Goal: Check status

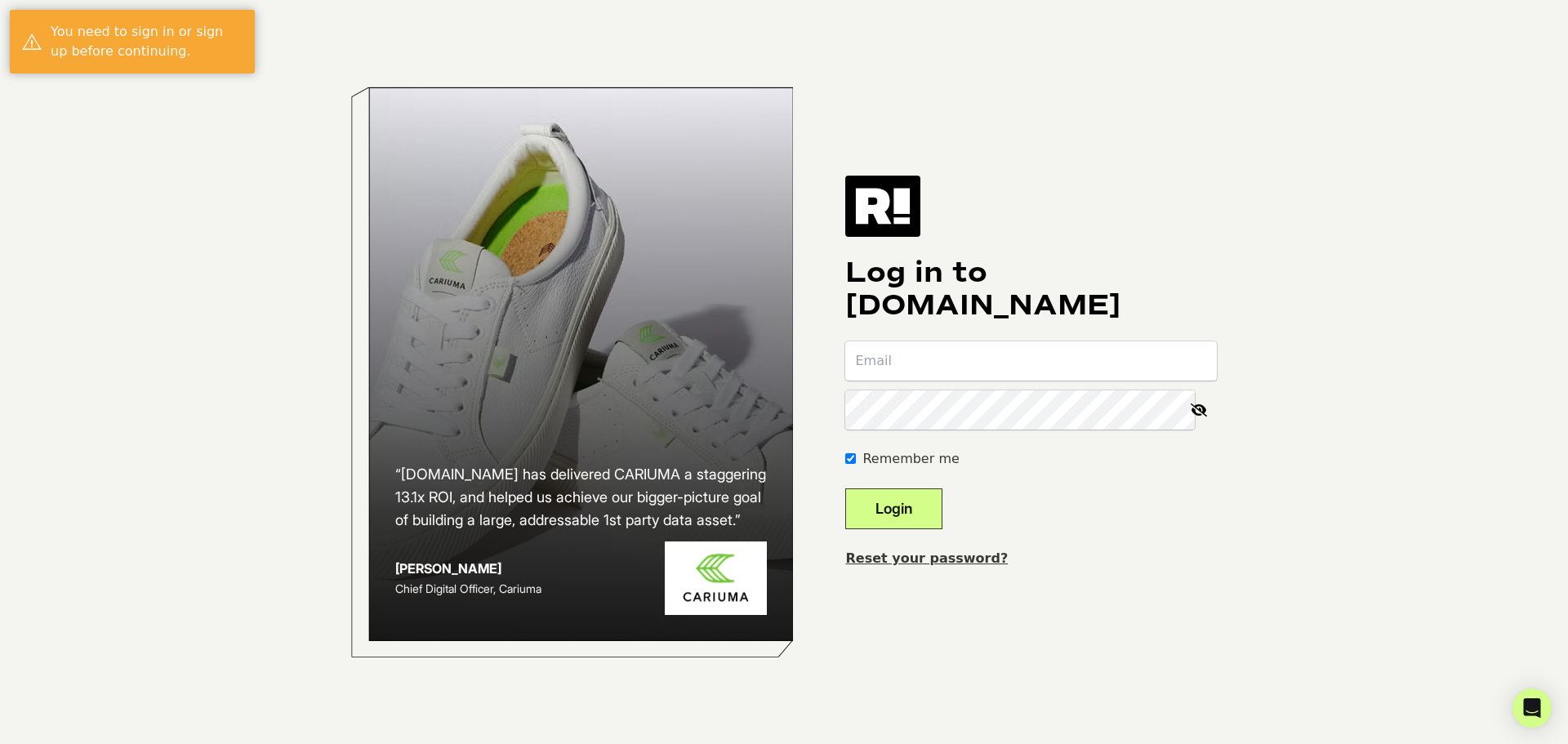
type input "erin@doorcountycoffee.com"
click at [939, 510] on button "Login" at bounding box center [894, 509] width 97 height 41
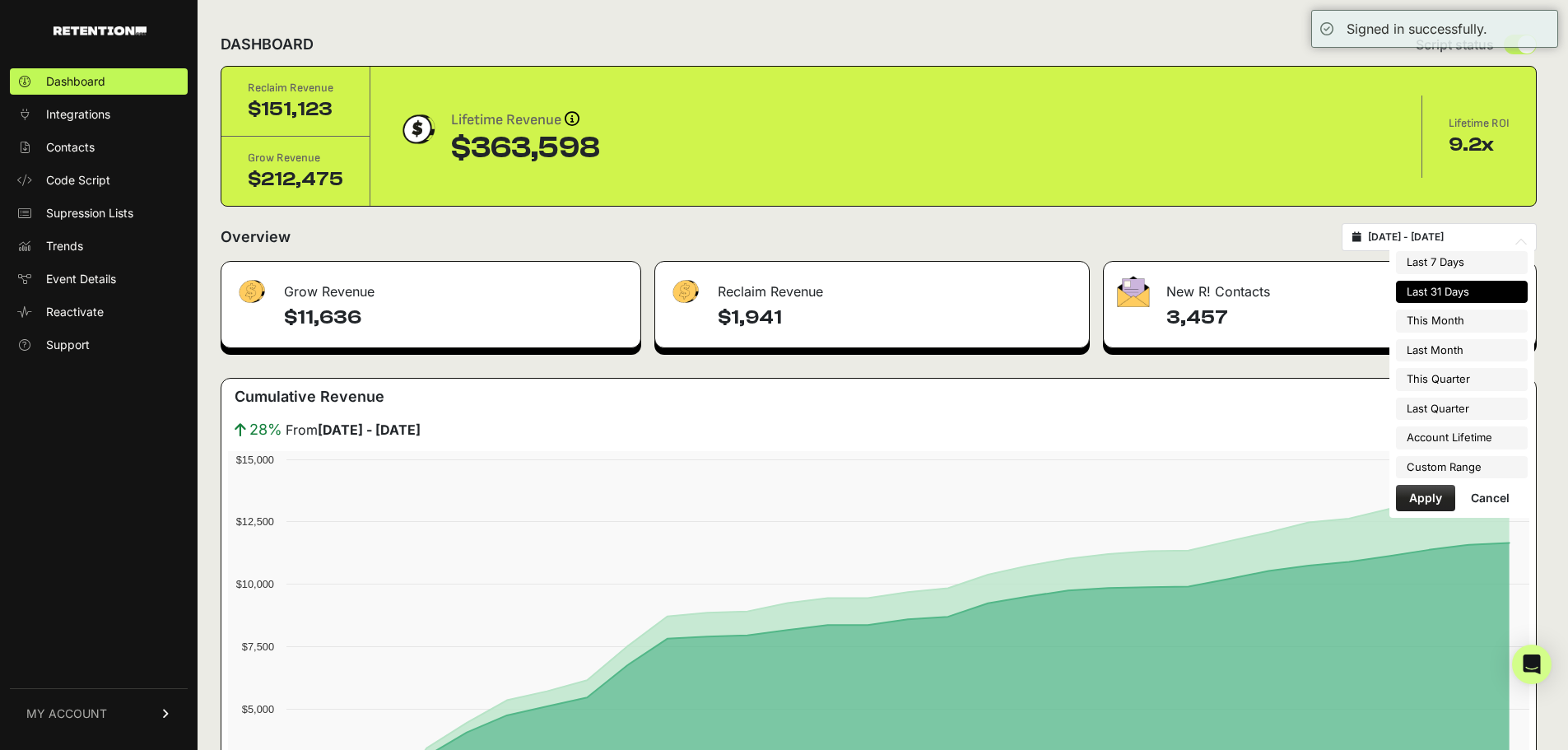
click at [1412, 232] on input "[DATE] - [DATE]" at bounding box center [1446, 237] width 158 height 13
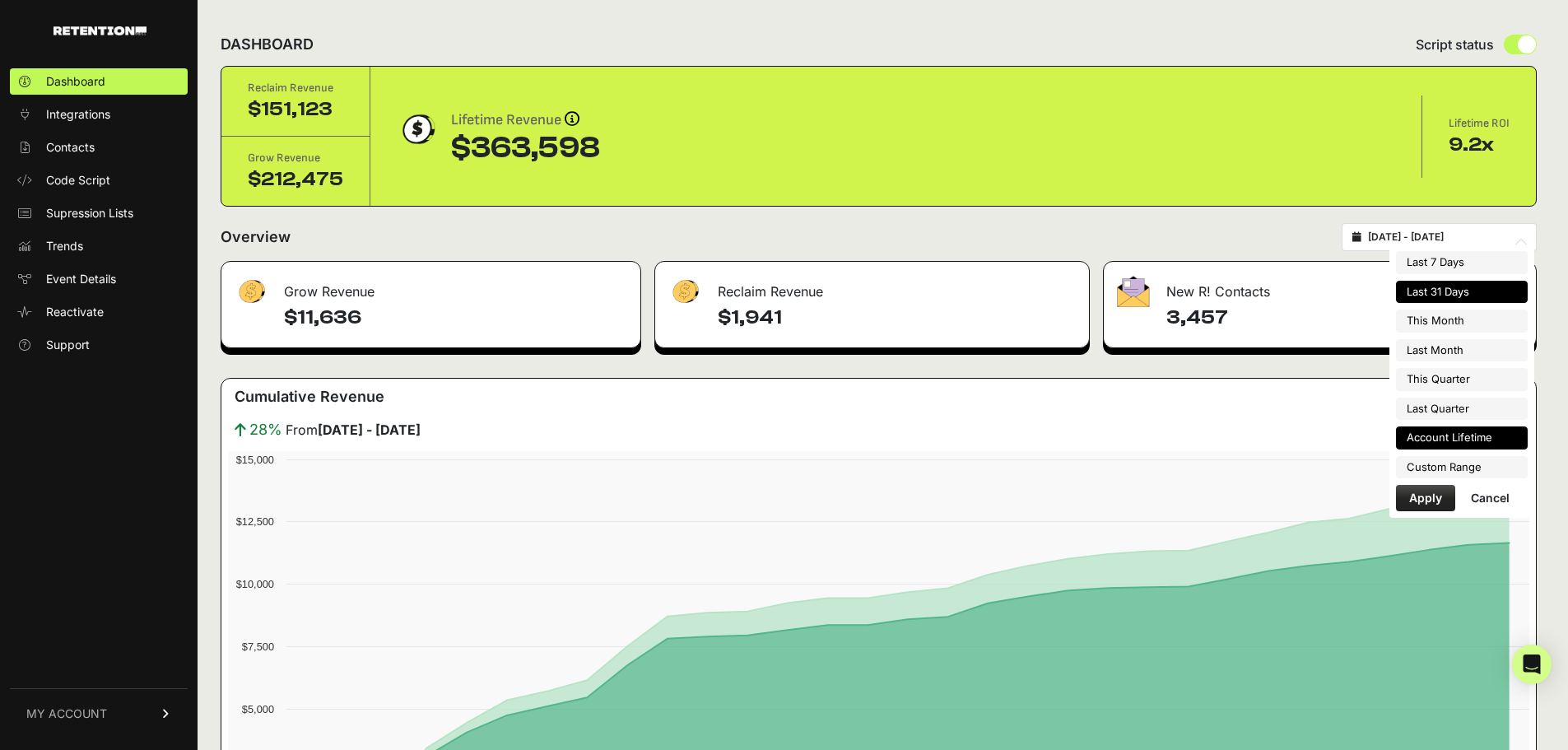
click at [1440, 442] on li "Account Lifetime" at bounding box center [1461, 437] width 131 height 23
type input "[DATE] - [DATE]"
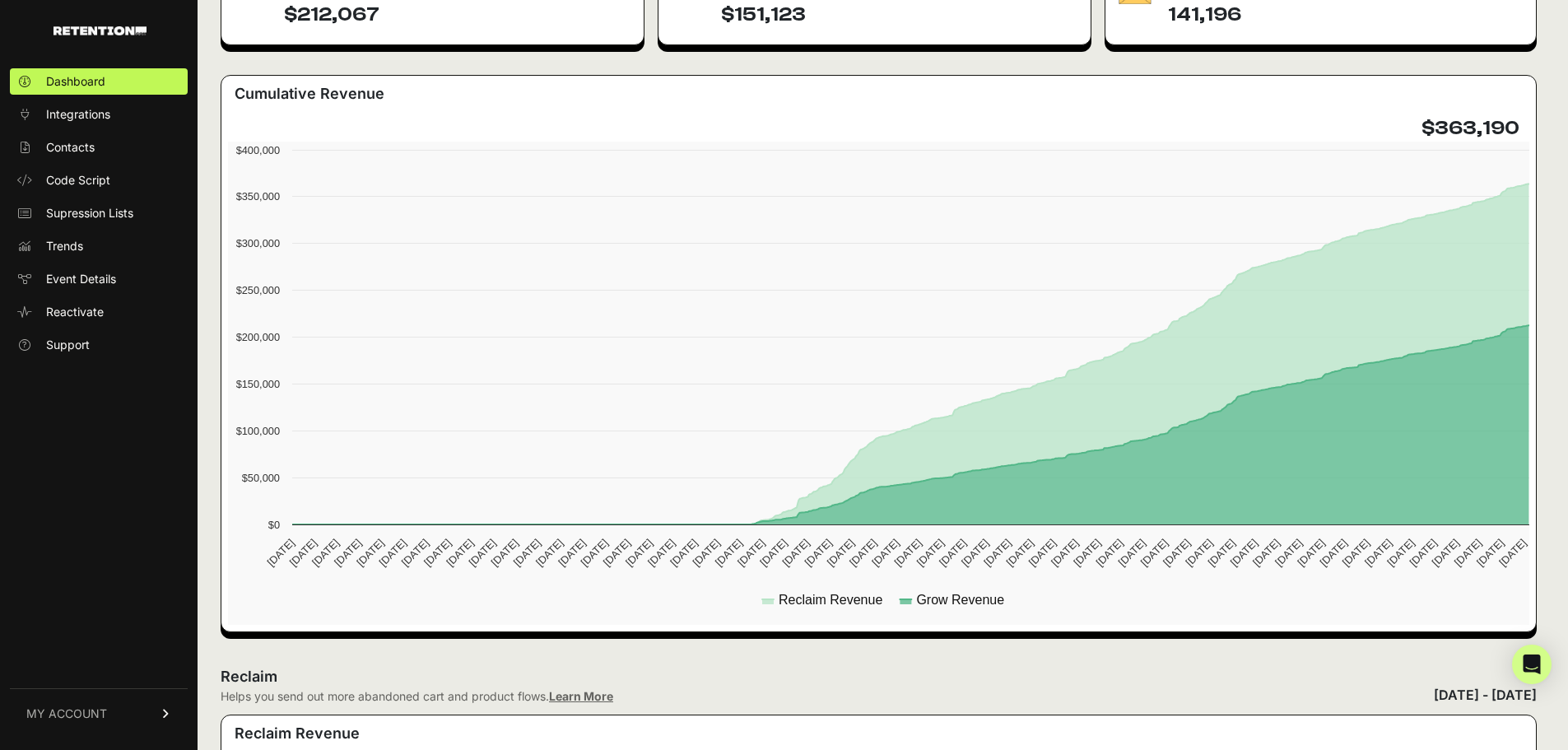
scroll to position [83, 0]
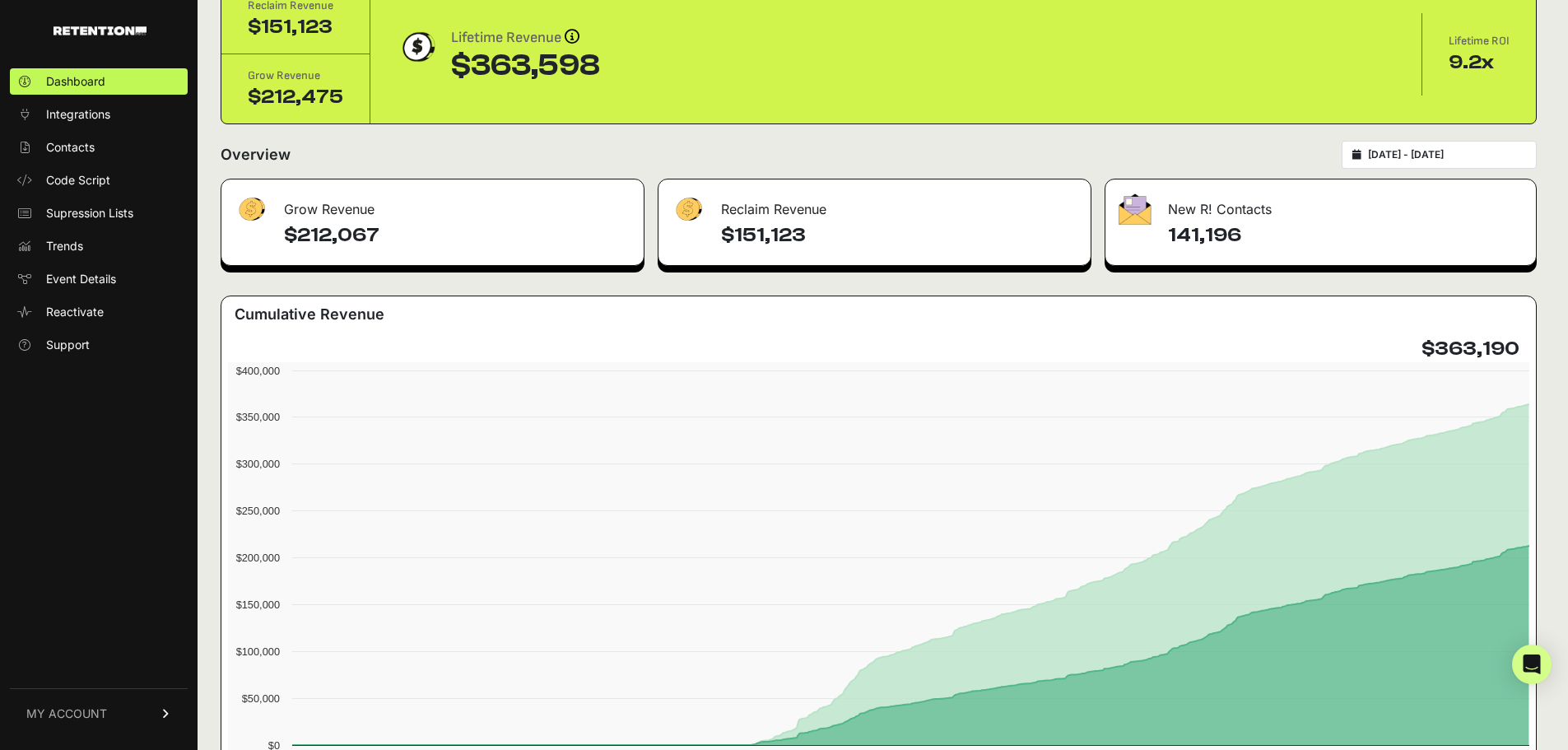
click at [1462, 156] on input "[DATE] - [DATE]" at bounding box center [1446, 155] width 158 height 13
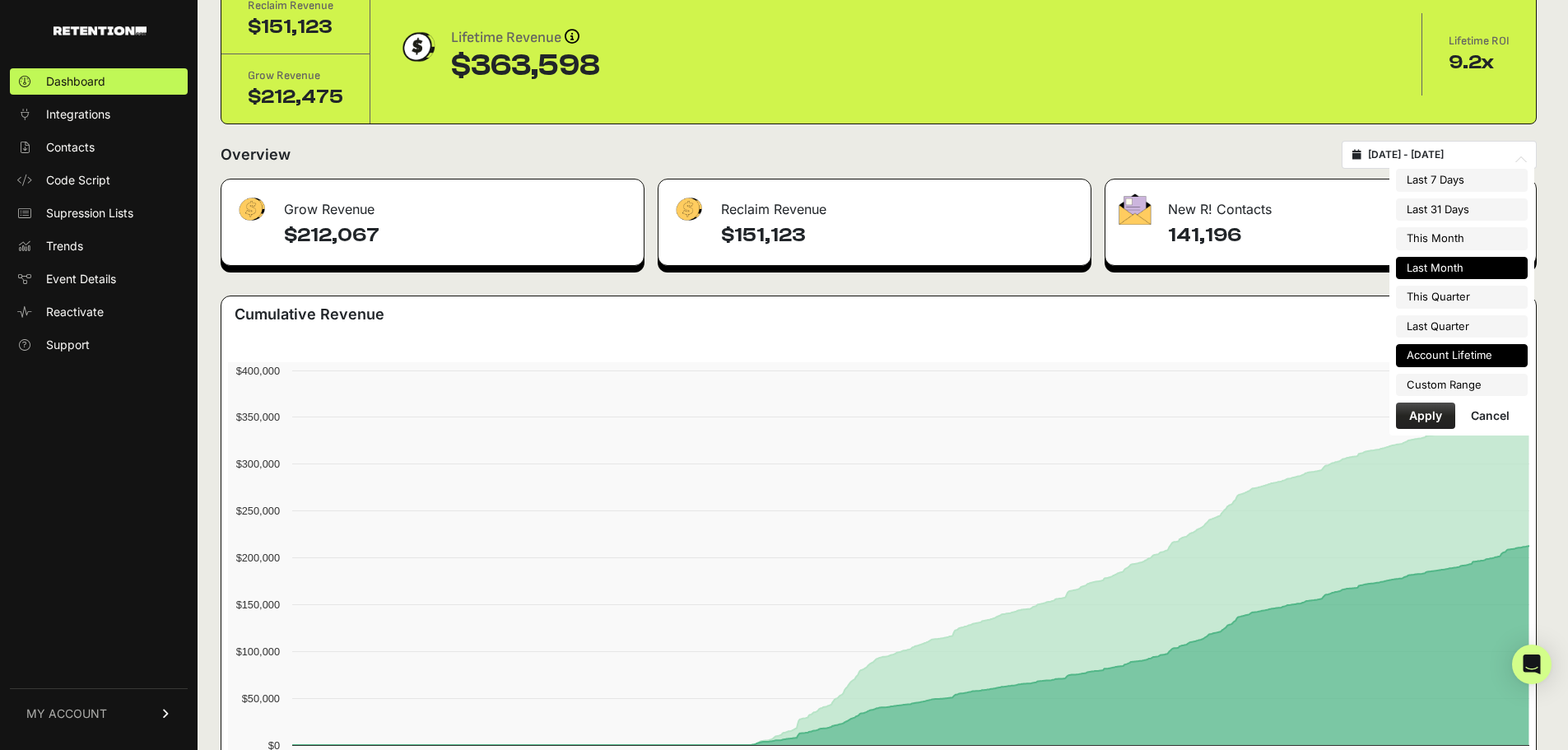
click at [1441, 265] on li "Last Month" at bounding box center [1461, 268] width 131 height 23
type input "2025-08-01 - 2025-08-31"
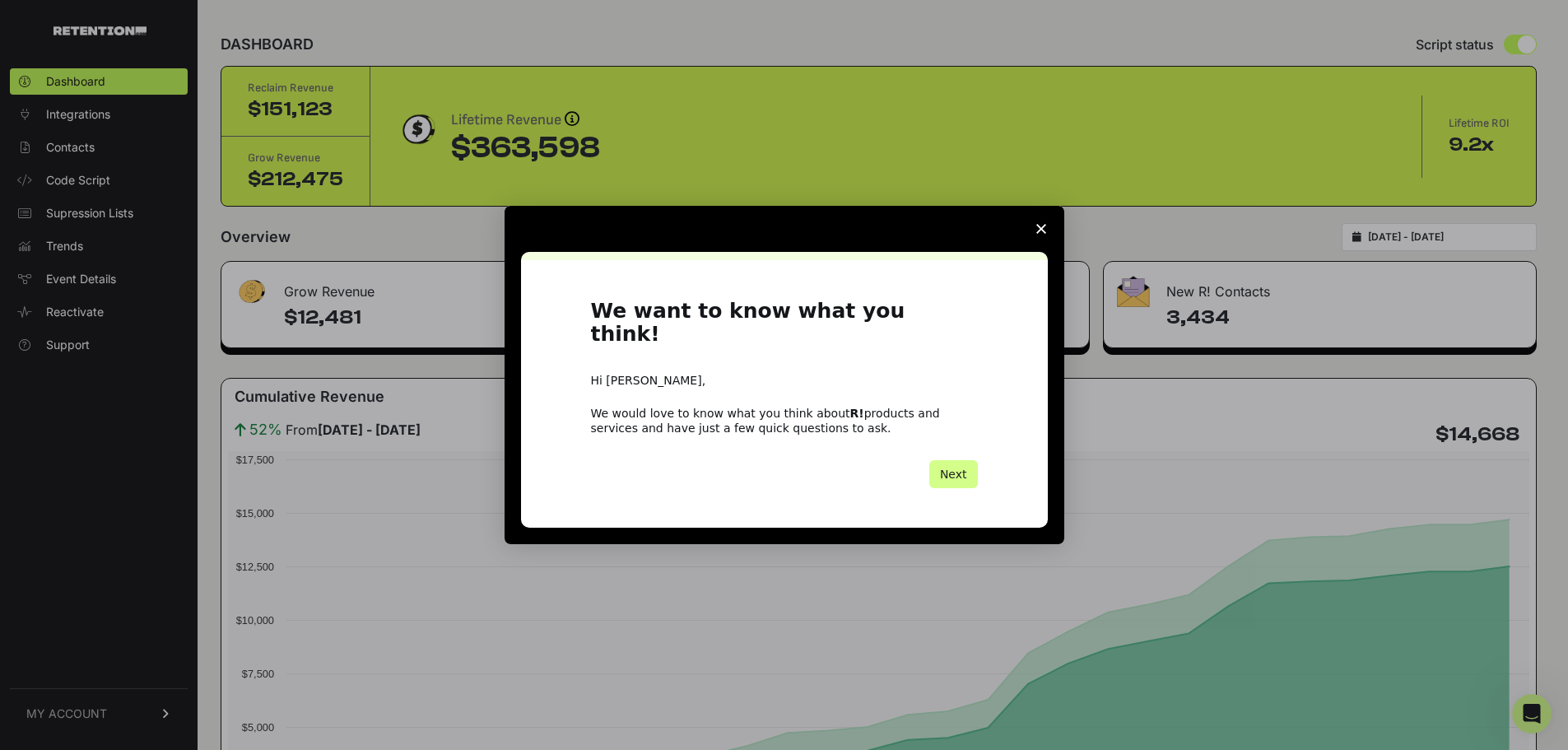
click at [1045, 247] on span "Close survey" at bounding box center [1041, 229] width 46 height 46
